Goal: Task Accomplishment & Management: Manage account settings

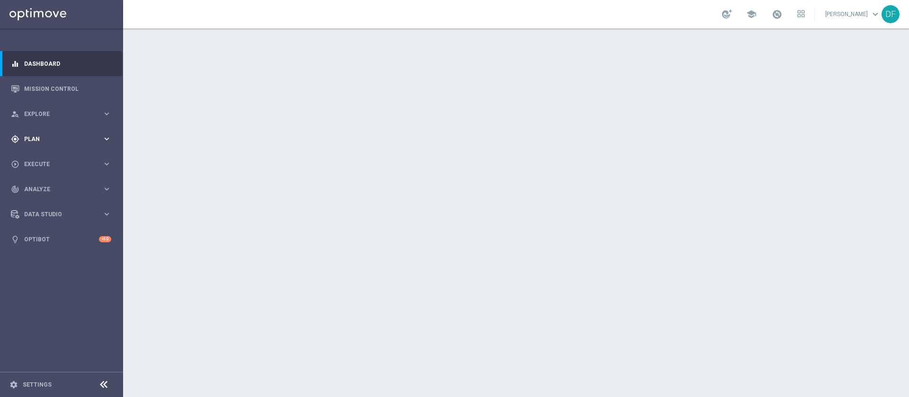
click at [46, 139] on span "Plan" at bounding box center [63, 139] width 78 height 6
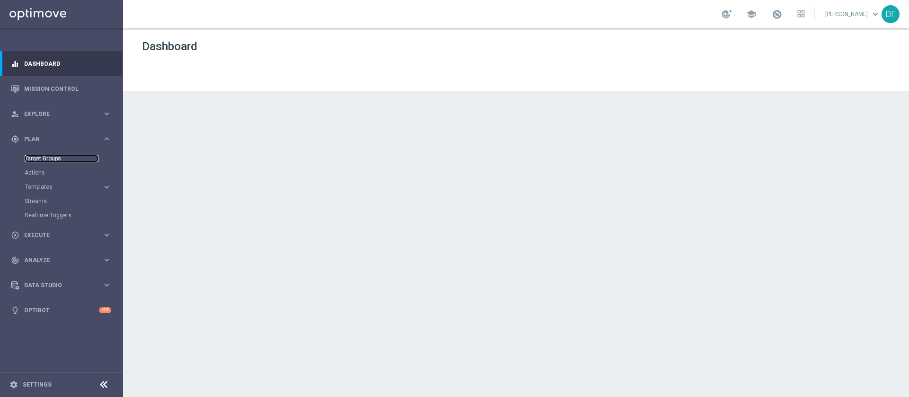
click at [47, 160] on link "Target Groups" at bounding box center [62, 159] width 74 height 8
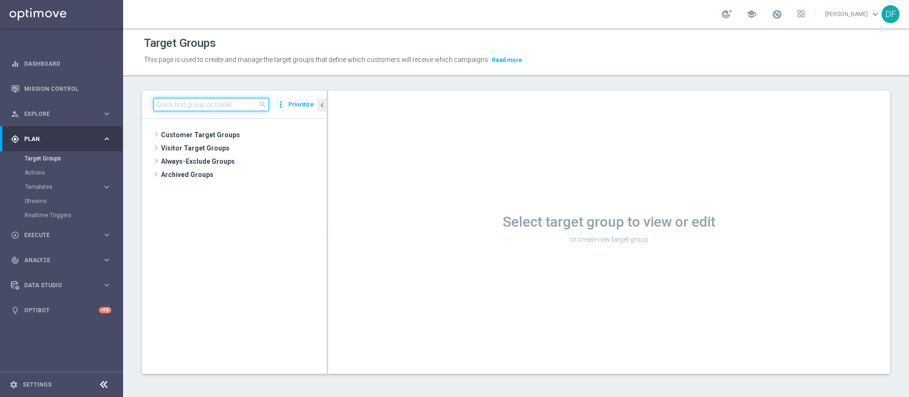
click at [239, 101] on input at bounding box center [211, 104] width 116 height 13
click at [183, 107] on input "gds" at bounding box center [211, 104] width 116 height 13
type input "g"
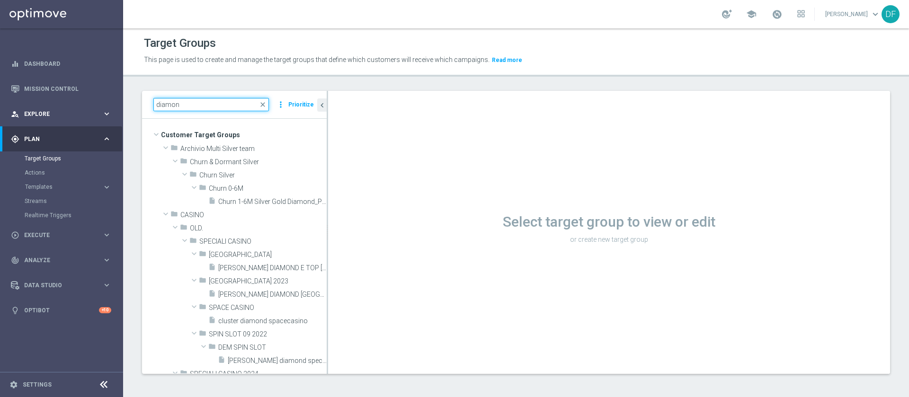
drag, startPoint x: 123, startPoint y: 106, endPoint x: 59, endPoint y: 118, distance: 64.5
click at [59, 118] on main "equalizer Dashboard Mission Control" at bounding box center [454, 198] width 909 height 397
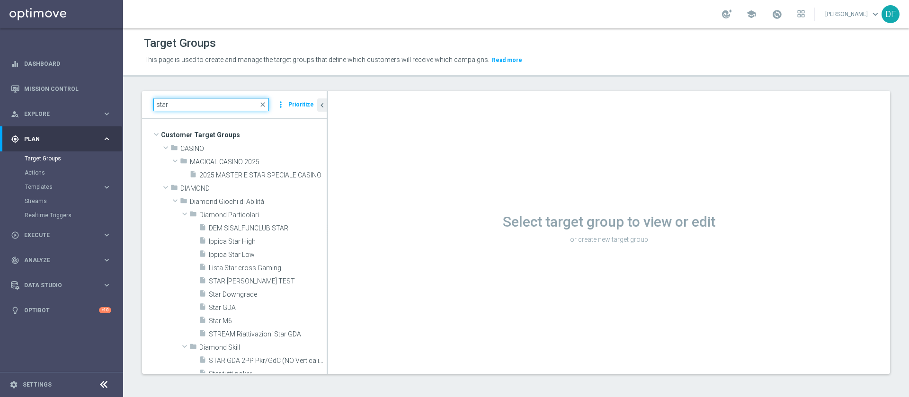
type input "star"
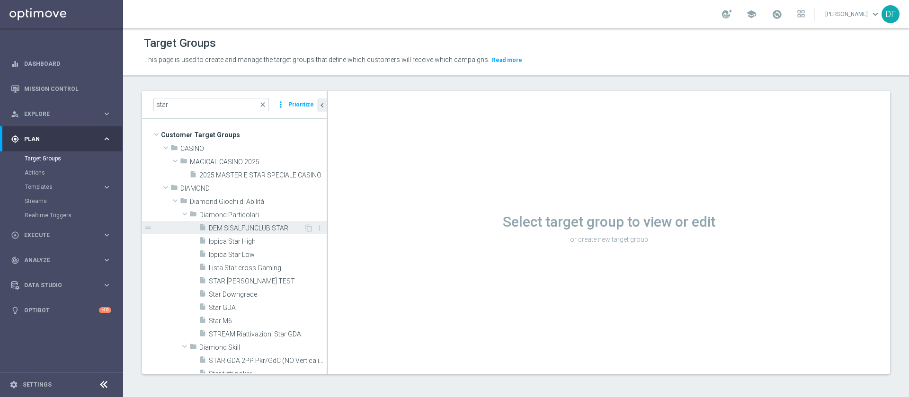
click at [258, 228] on span "DEM SISALFUNCLUB STAR" at bounding box center [256, 228] width 95 height 8
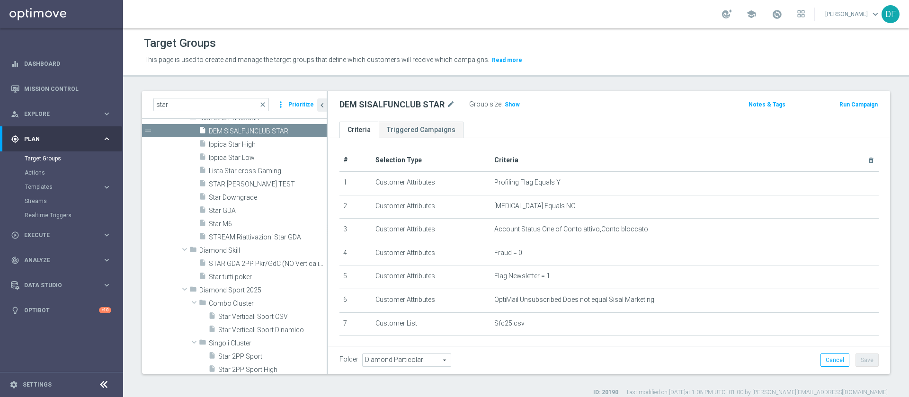
scroll to position [104, 0]
